Goal: Information Seeking & Learning: Learn about a topic

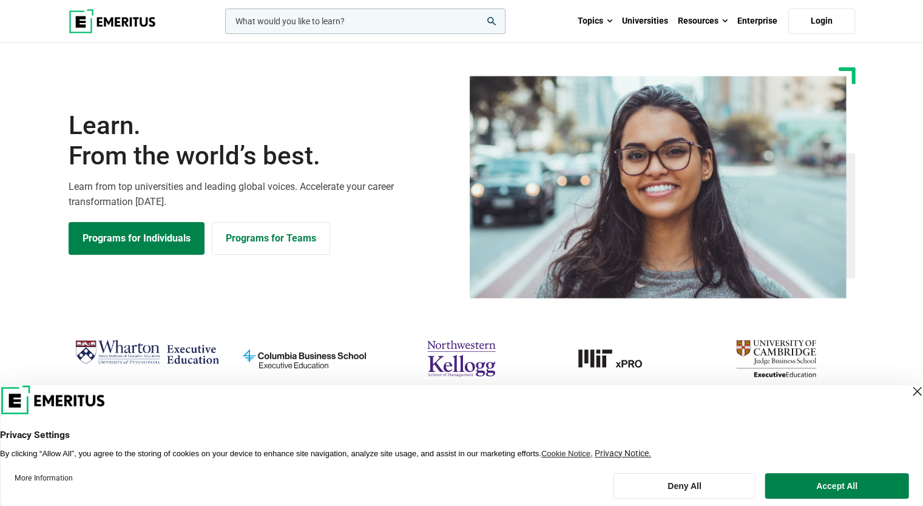
click at [368, 25] on input "woocommerce-product-search-field-0" at bounding box center [365, 20] width 280 height 25
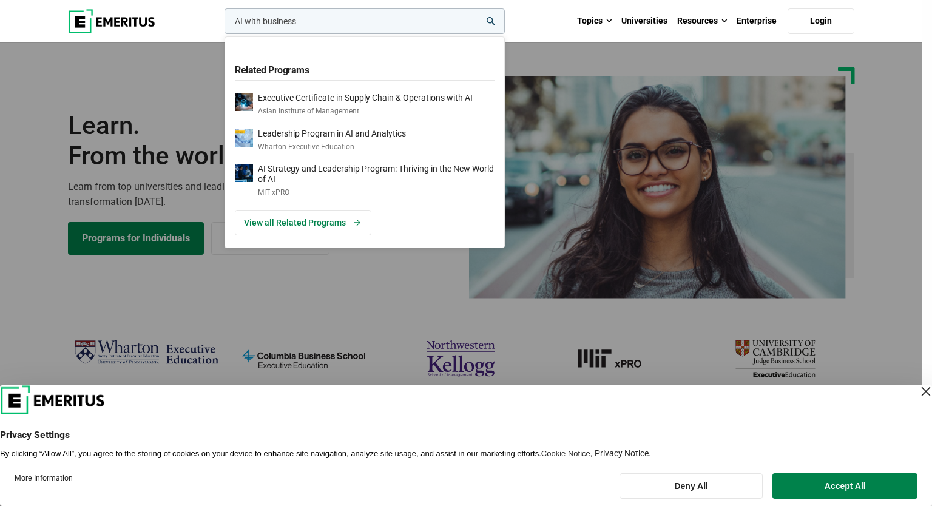
type input "AI with business"
click at [222, 24] on button "search" at bounding box center [222, 24] width 0 height 0
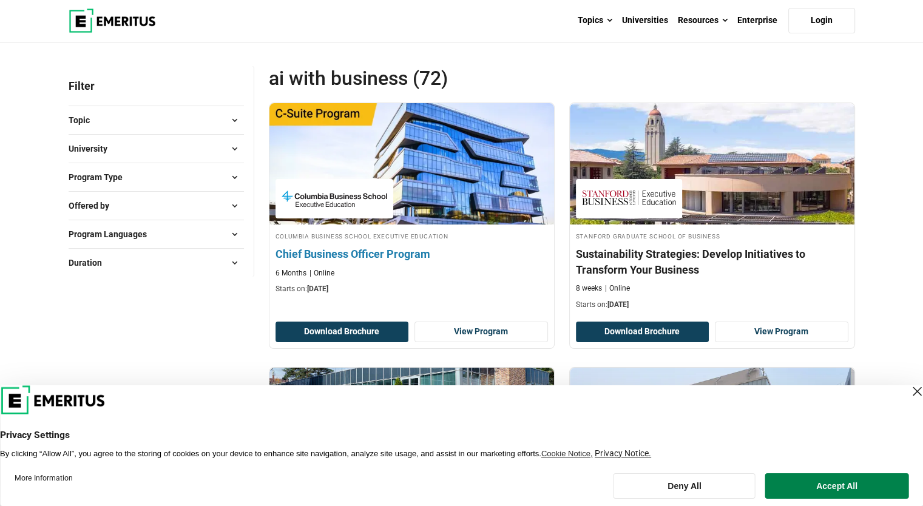
scroll to position [121, 0]
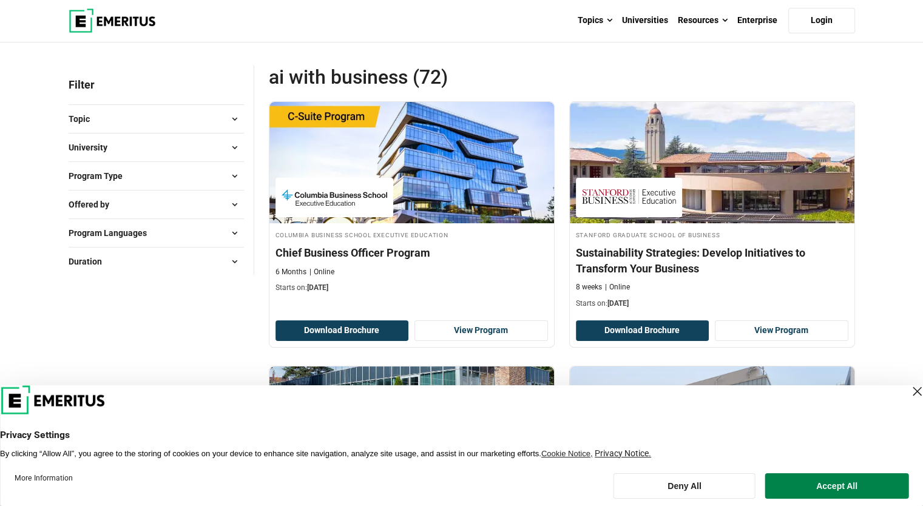
click at [909, 391] on div "Close Layer" at bounding box center [917, 391] width 17 height 17
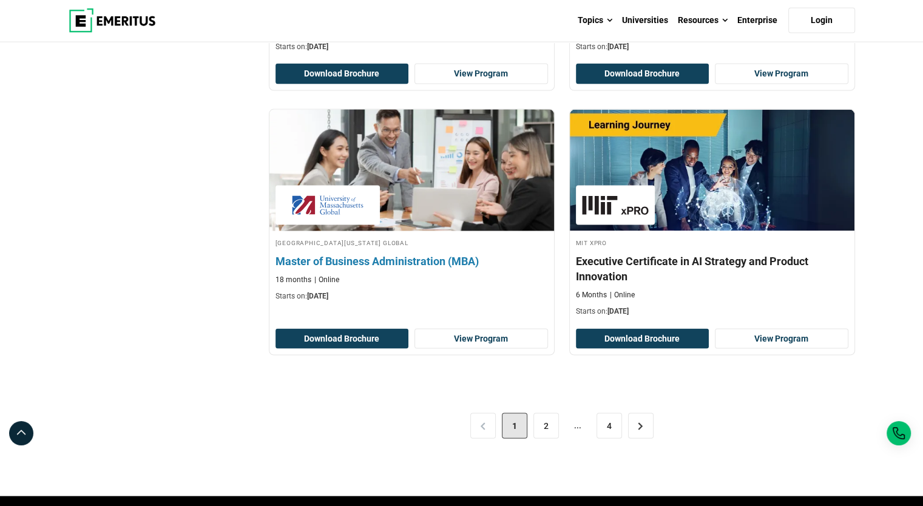
scroll to position [2489, 0]
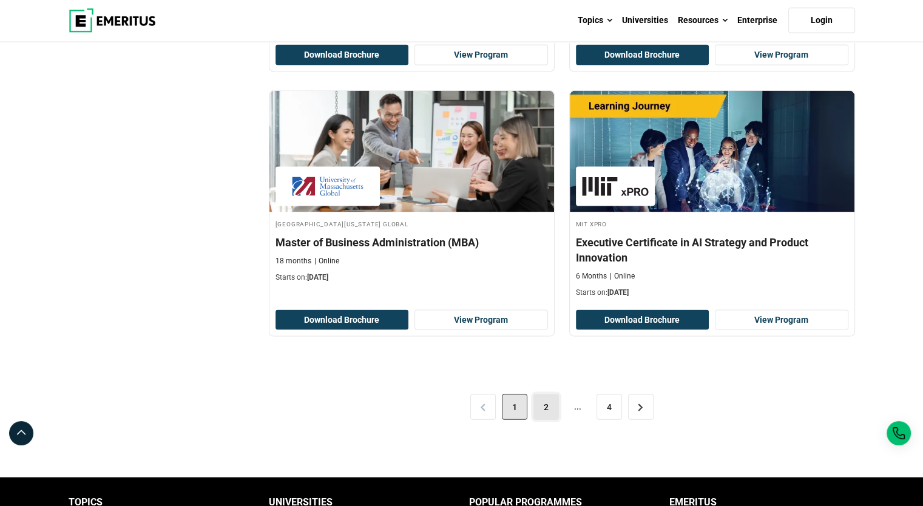
click at [542, 401] on link "2" at bounding box center [546, 407] width 25 height 25
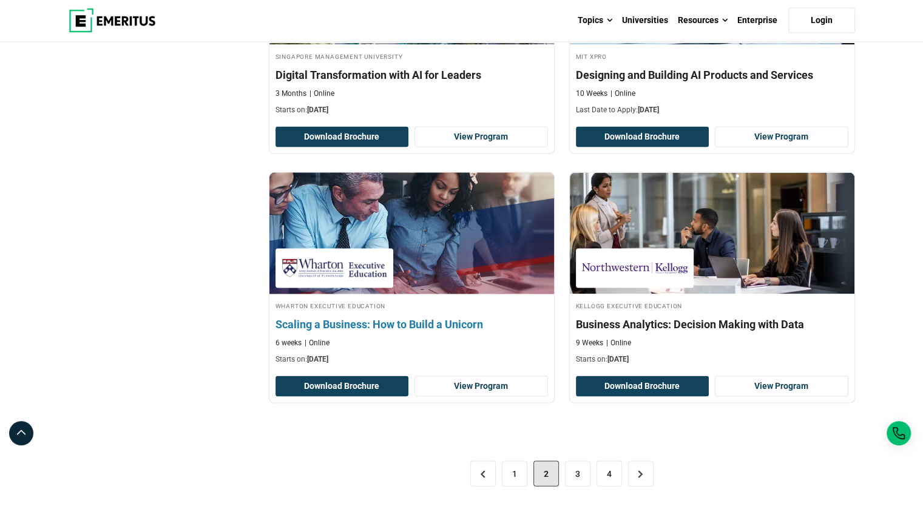
scroll to position [2428, 0]
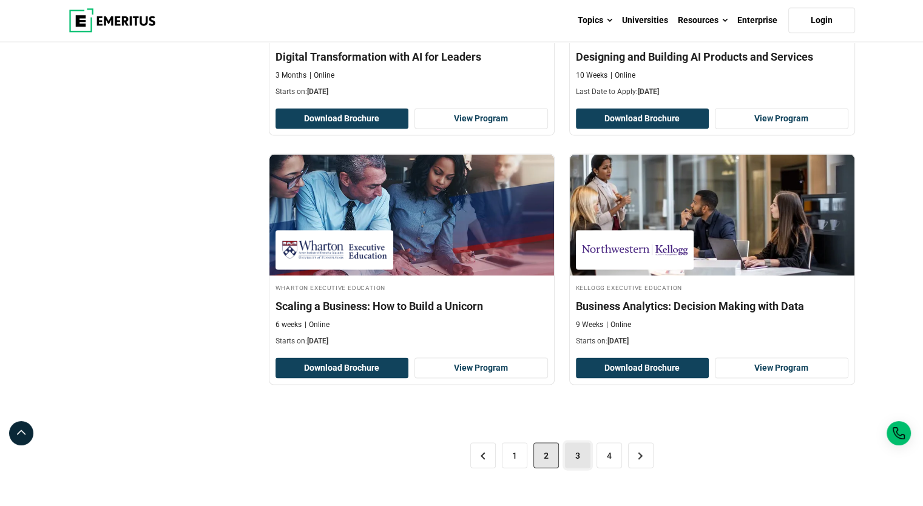
click at [579, 453] on link "3" at bounding box center [577, 455] width 25 height 25
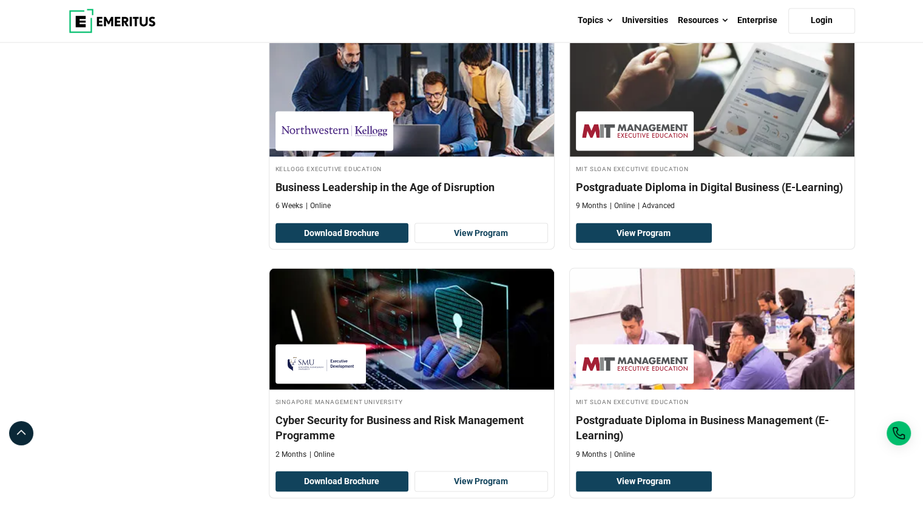
scroll to position [2428, 0]
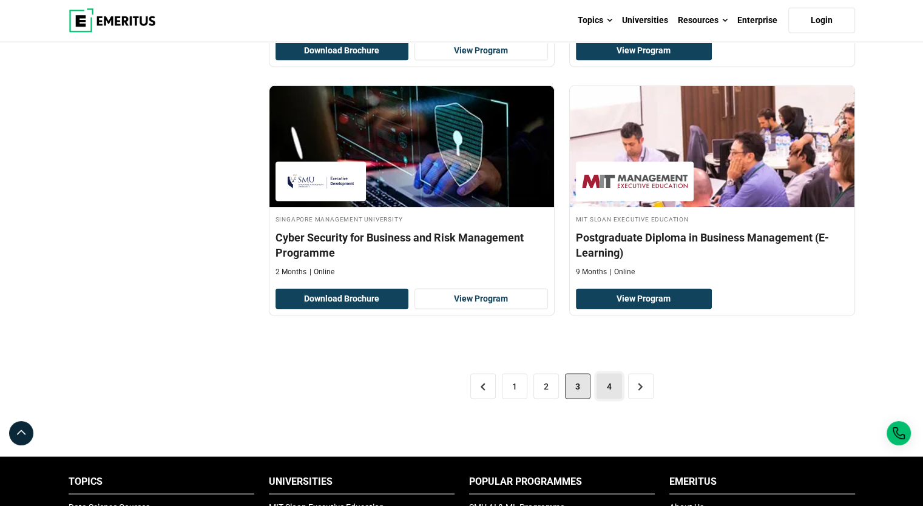
click at [605, 388] on link "4" at bounding box center [609, 386] width 25 height 25
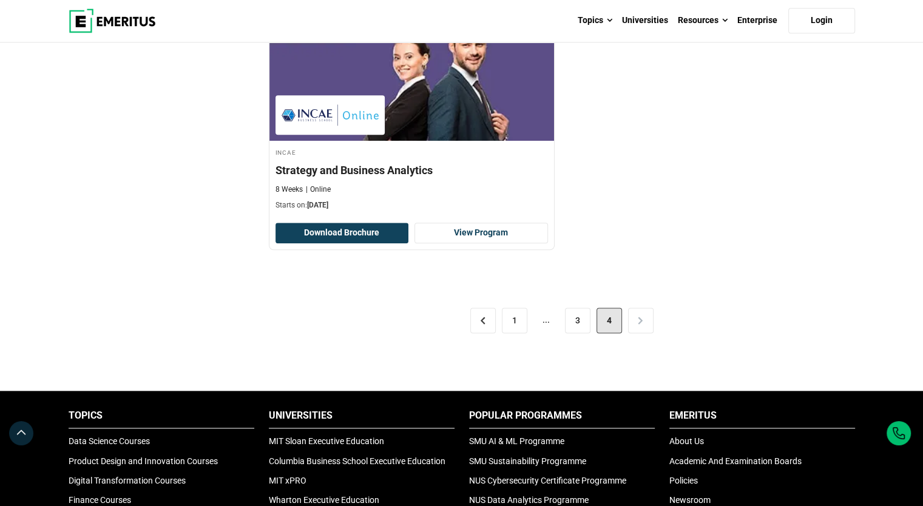
scroll to position [1518, 0]
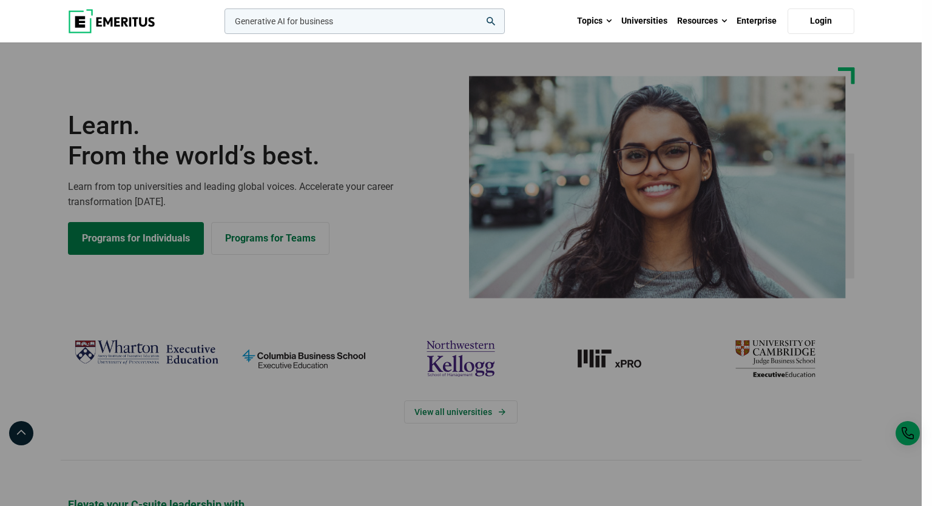
type input "Generative AI for business"
click at [222, 24] on button "search" at bounding box center [222, 24] width 0 height 0
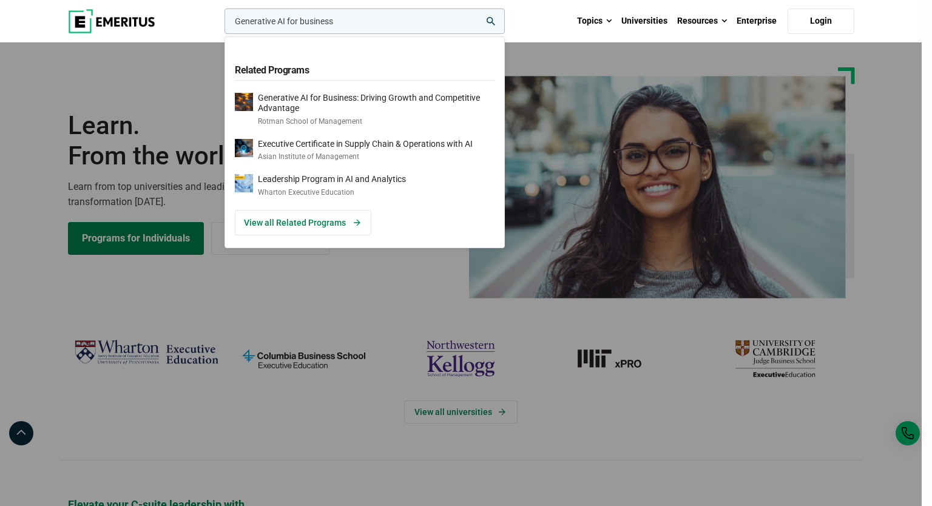
click at [365, 114] on div "Generative AI for Business: Driving Growth and Competitive Advantage Rotman Sch…" at bounding box center [376, 109] width 237 height 33
